Goal: Communication & Community: Answer question/provide support

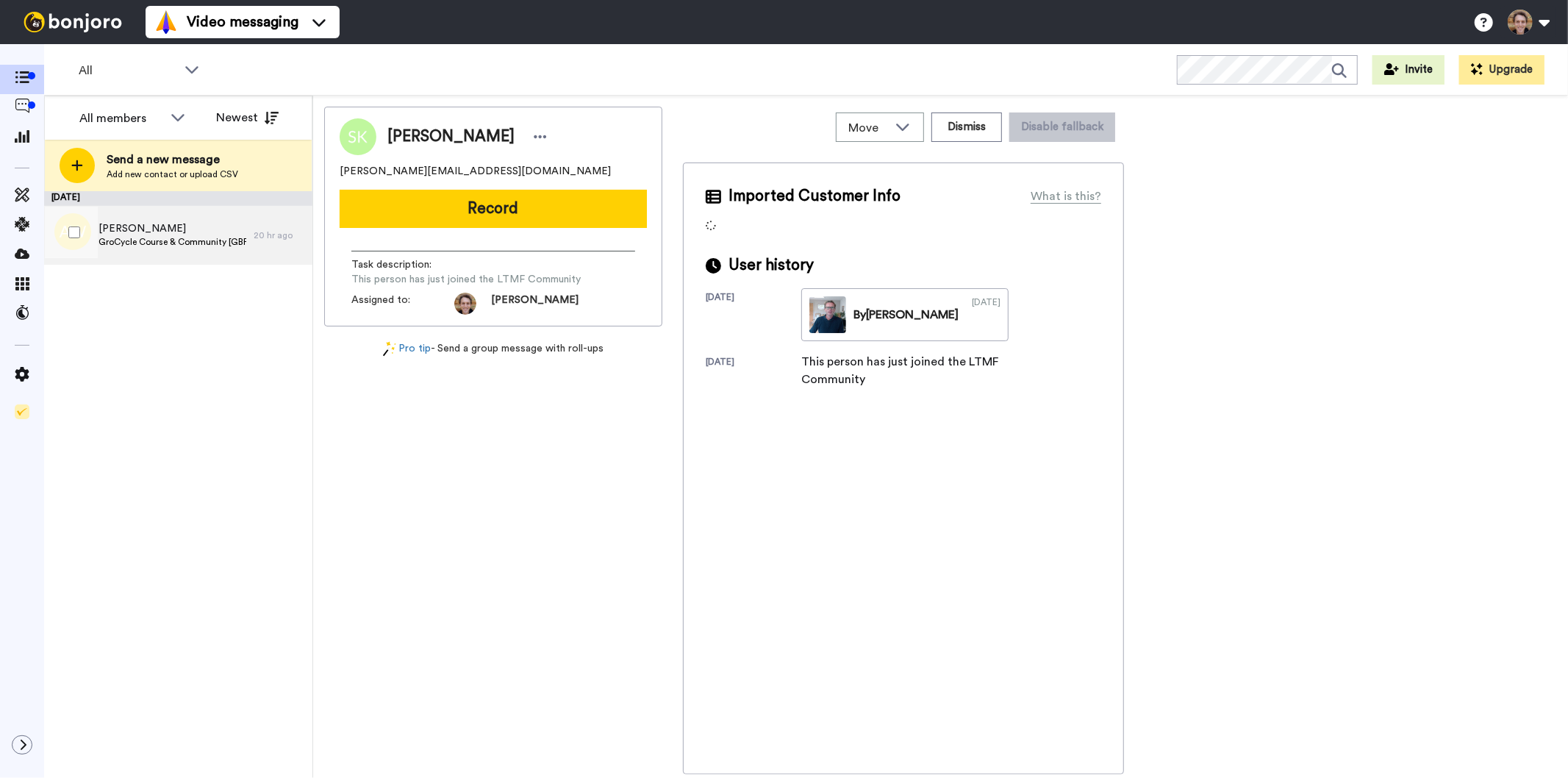
click at [180, 245] on span "GroCycle Course & Community [GBP Offer]" at bounding box center [173, 241] width 147 height 11
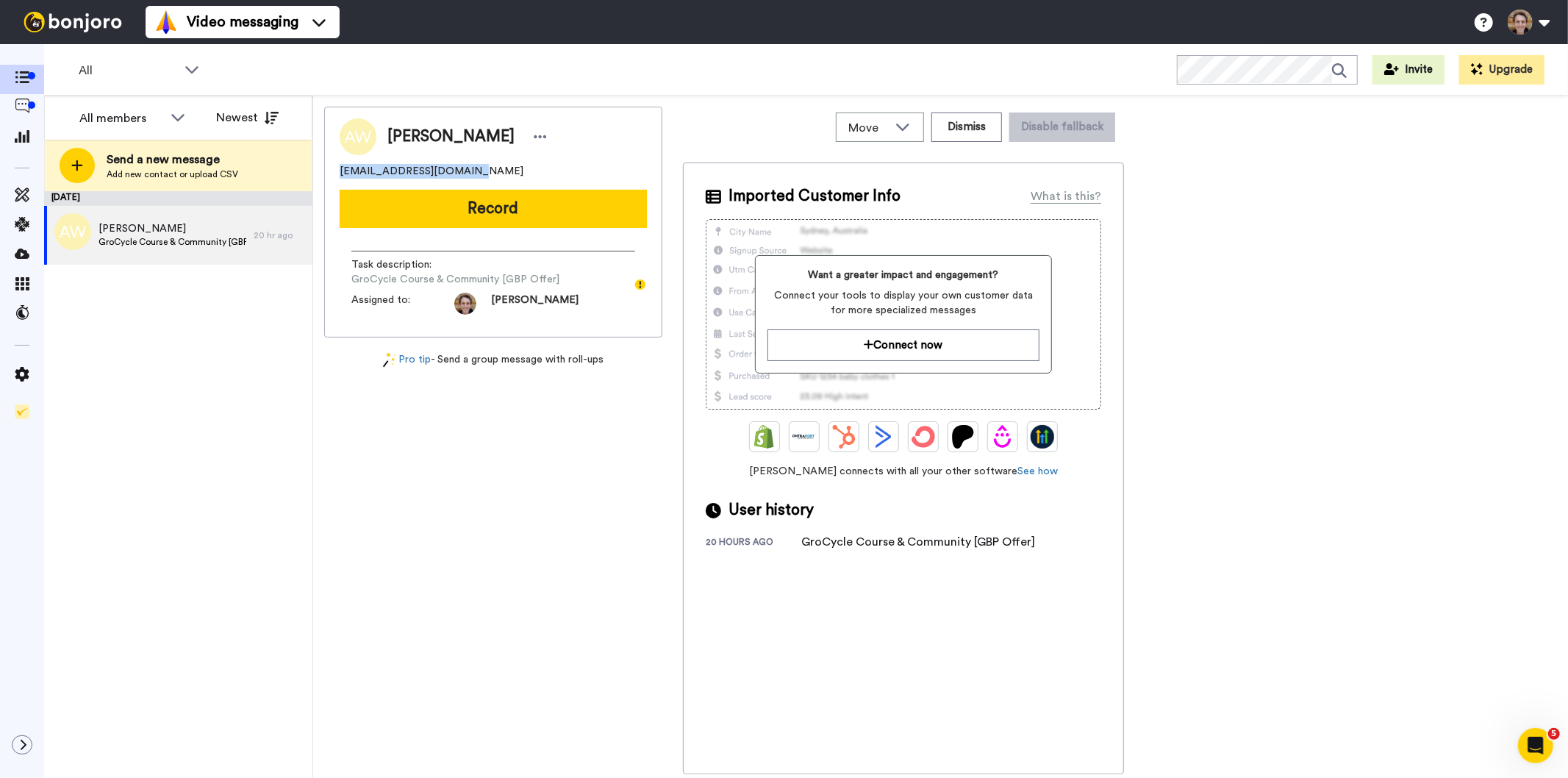
drag, startPoint x: 489, startPoint y: 175, endPoint x: 336, endPoint y: 176, distance: 153.0
click at [336, 176] on div "[PERSON_NAME] [EMAIL_ADDRESS][DOMAIN_NAME] Record Task description : GroCycle C…" at bounding box center [493, 222] width 338 height 231
copy span "[EMAIL_ADDRESS][DOMAIN_NAME]"
click at [172, 245] on span "GroCycle Course & Community [GBP Offer]" at bounding box center [173, 241] width 147 height 11
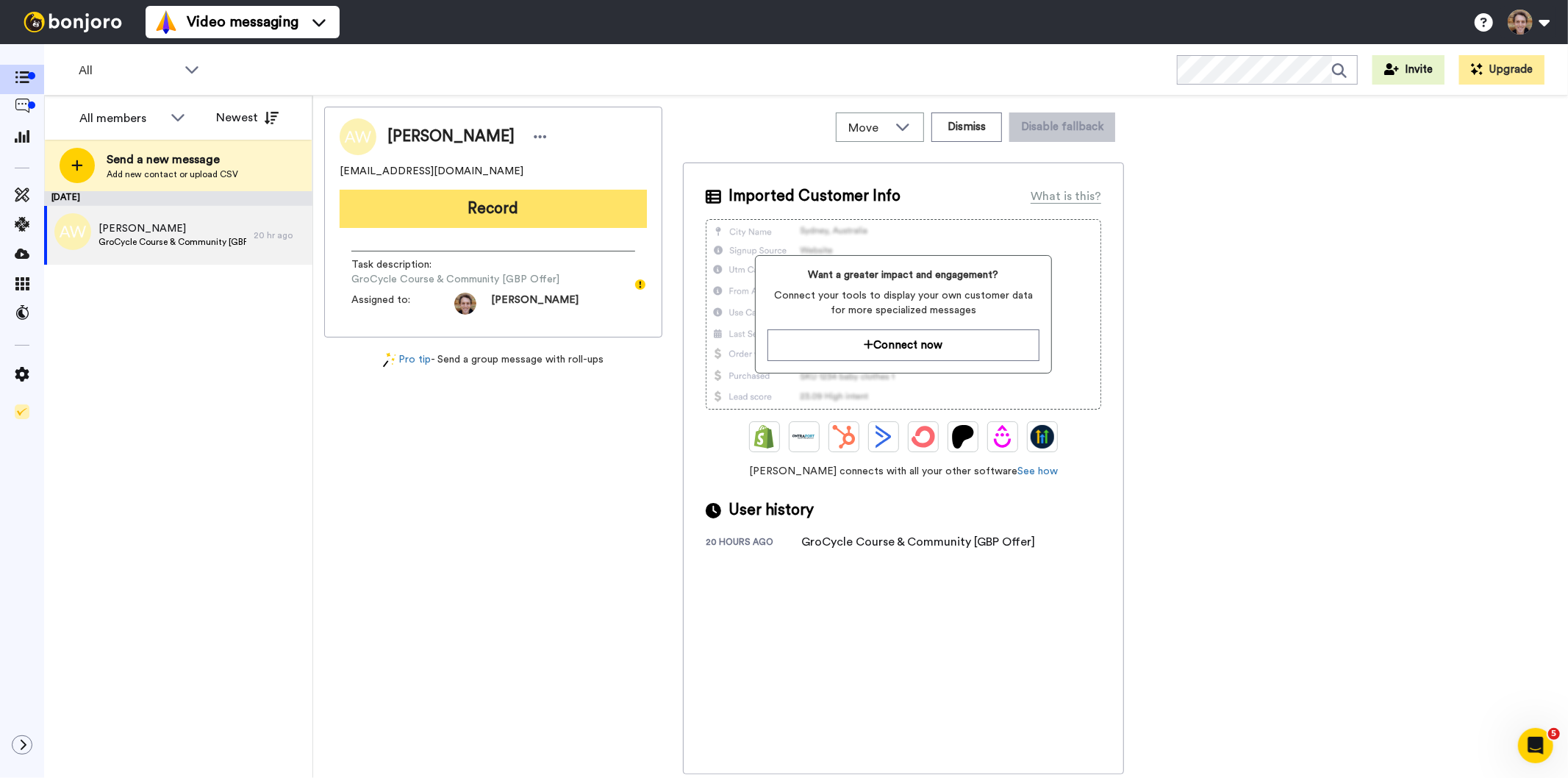
click at [483, 211] on button "Record" at bounding box center [493, 208] width 307 height 38
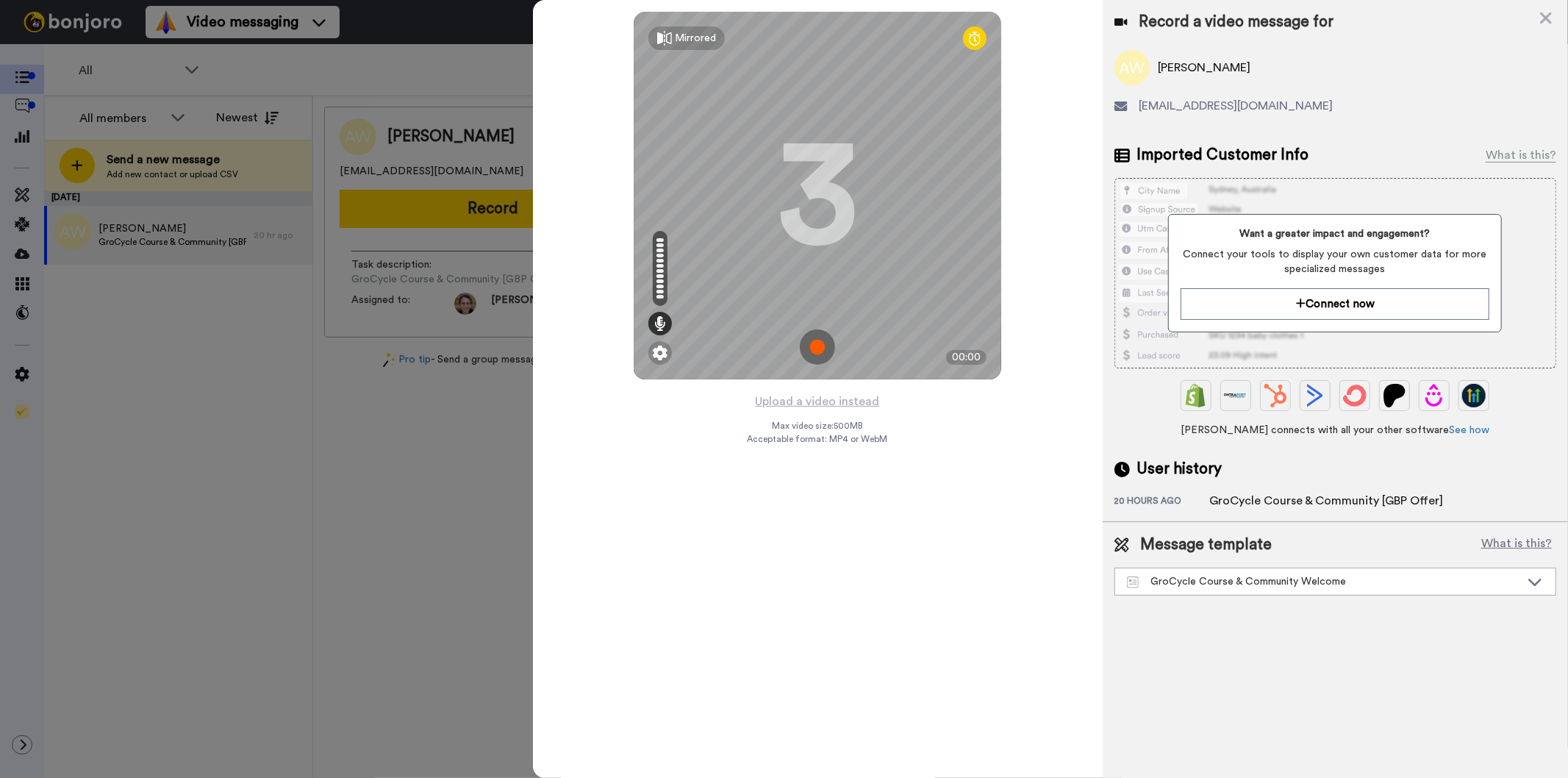
click at [819, 357] on img at bounding box center [817, 347] width 35 height 35
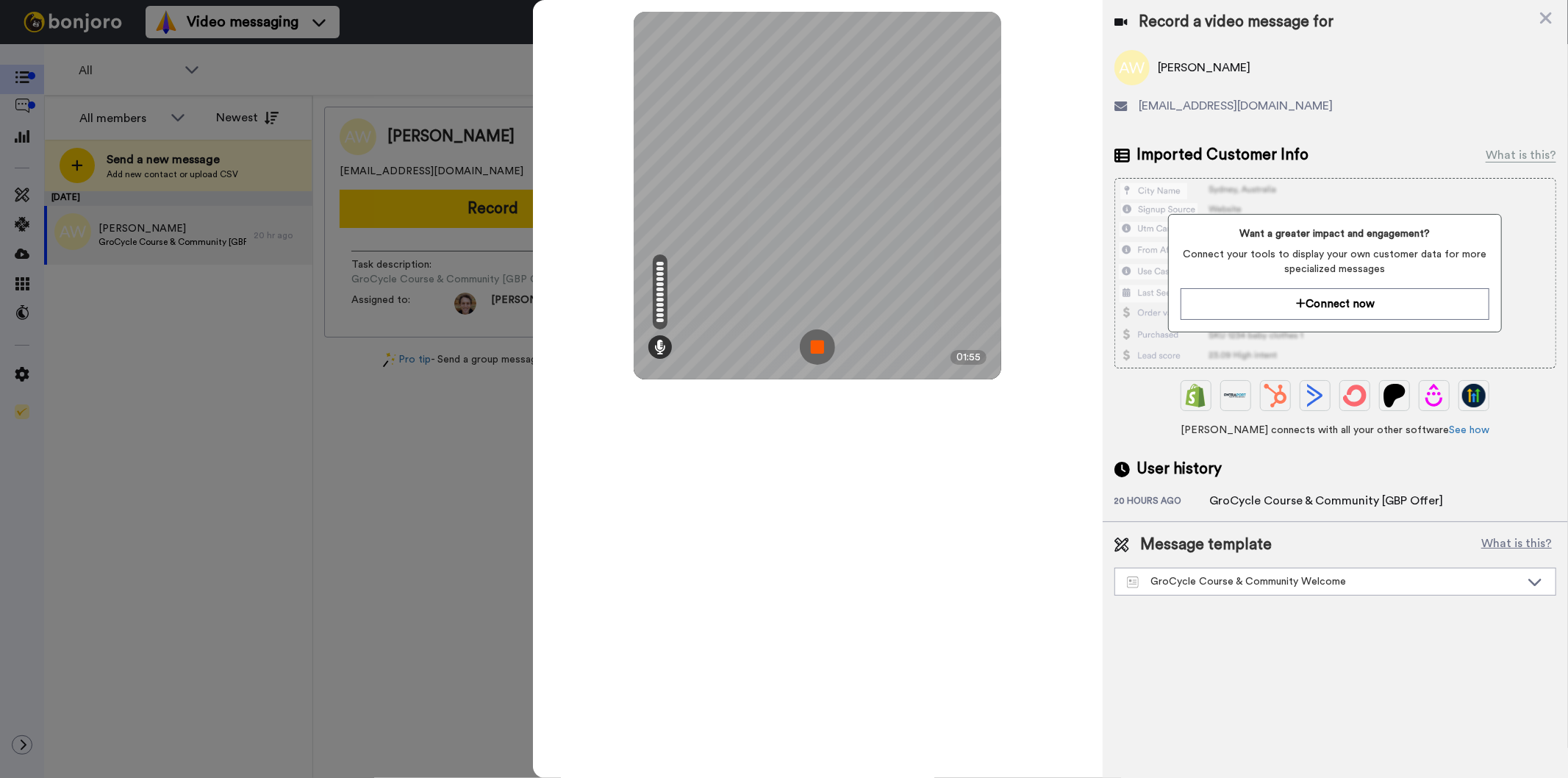
click at [820, 339] on img at bounding box center [817, 347] width 35 height 35
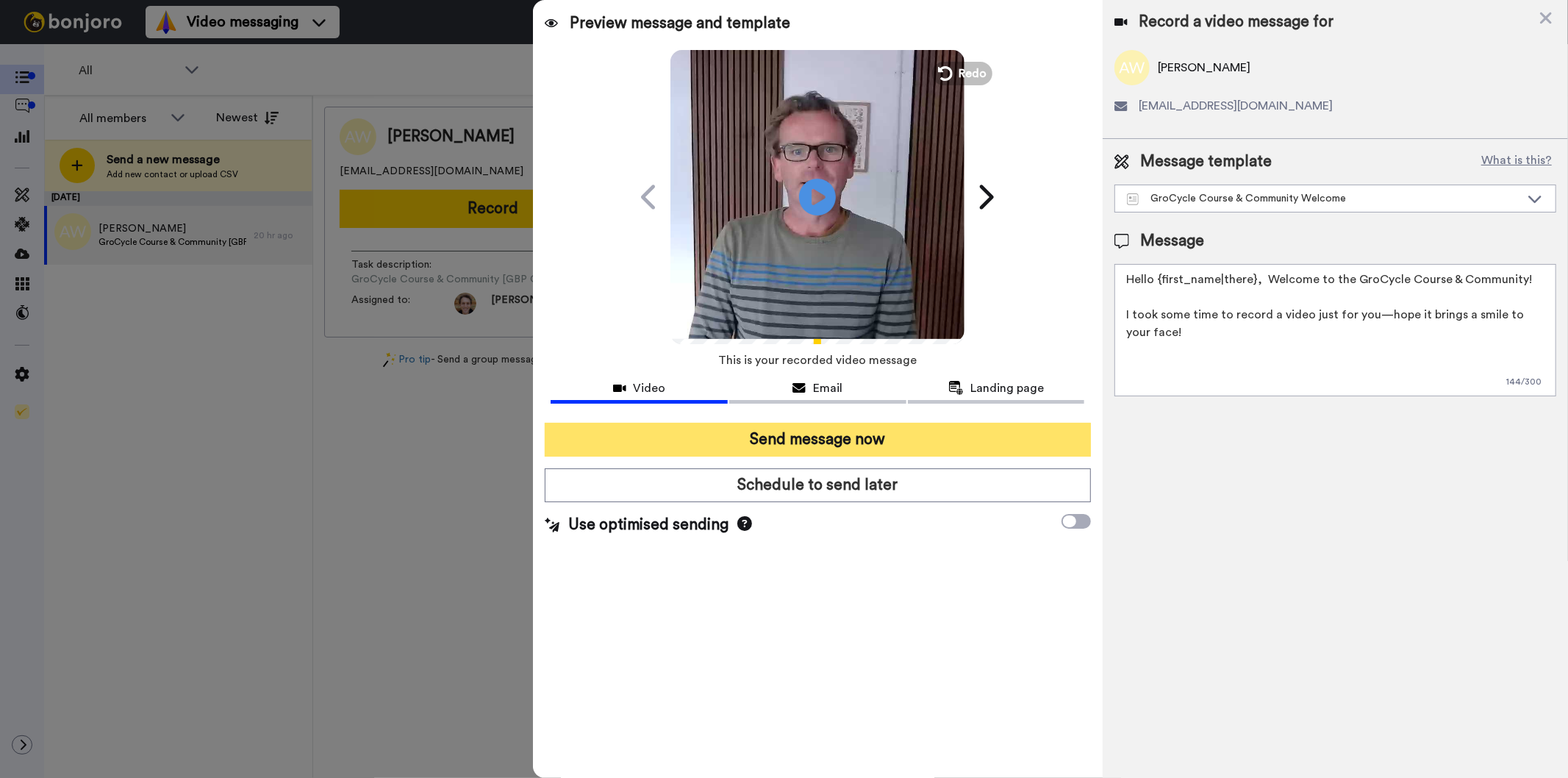
click at [800, 443] on button "Send message now" at bounding box center [818, 440] width 546 height 33
